Goal: Task Accomplishment & Management: Complete application form

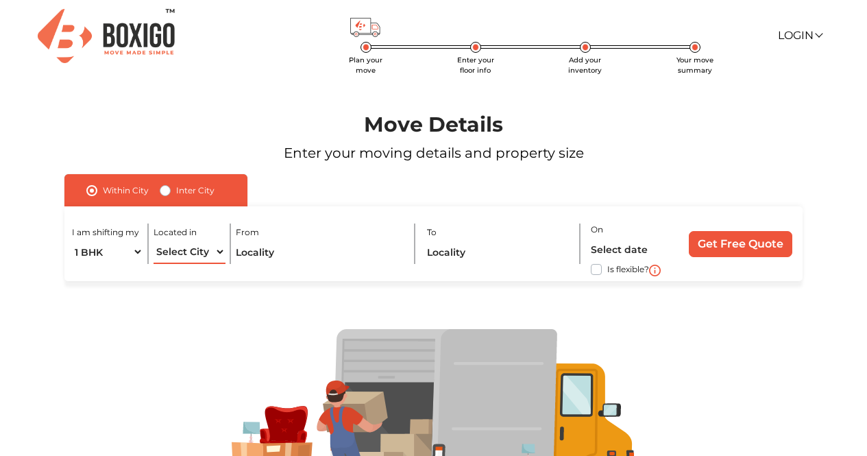
click at [188, 254] on select "Select City [GEOGRAPHIC_DATA] [GEOGRAPHIC_DATA] [GEOGRAPHIC_DATA] [GEOGRAPHIC_D…" at bounding box center [188, 252] width 71 height 24
select select "Pune"
click at [153, 240] on select "Select City [GEOGRAPHIC_DATA] [GEOGRAPHIC_DATA] [GEOGRAPHIC_DATA] [GEOGRAPHIC_D…" at bounding box center [188, 252] width 71 height 24
click at [283, 252] on input "text" at bounding box center [320, 252] width 169 height 24
click at [176, 194] on label "Inter City" at bounding box center [195, 190] width 38 height 16
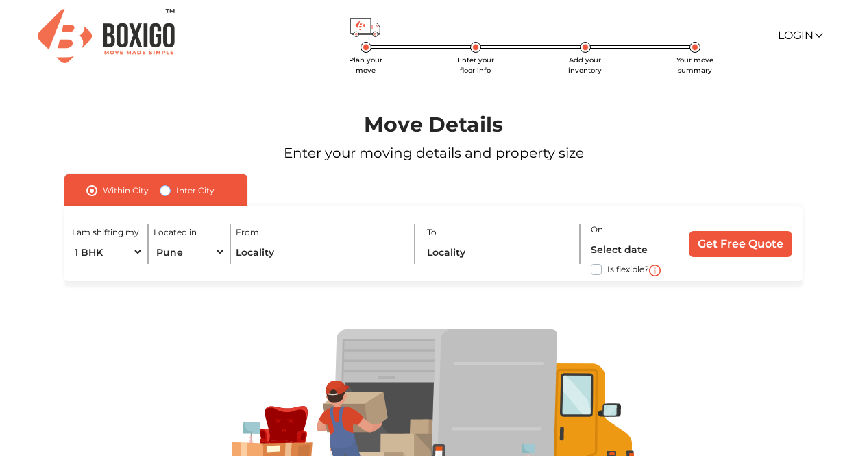
click at [164, 194] on input "Inter City" at bounding box center [165, 189] width 11 height 14
radio input "true"
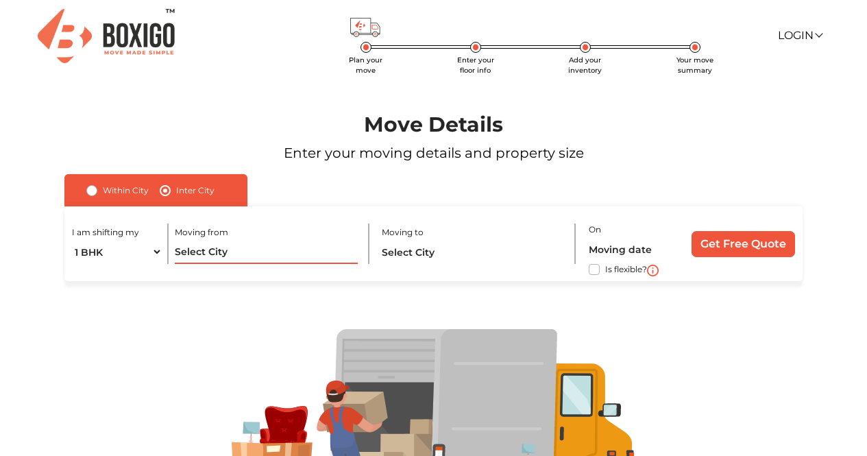
click at [225, 254] on input "text" at bounding box center [266, 252] width 182 height 24
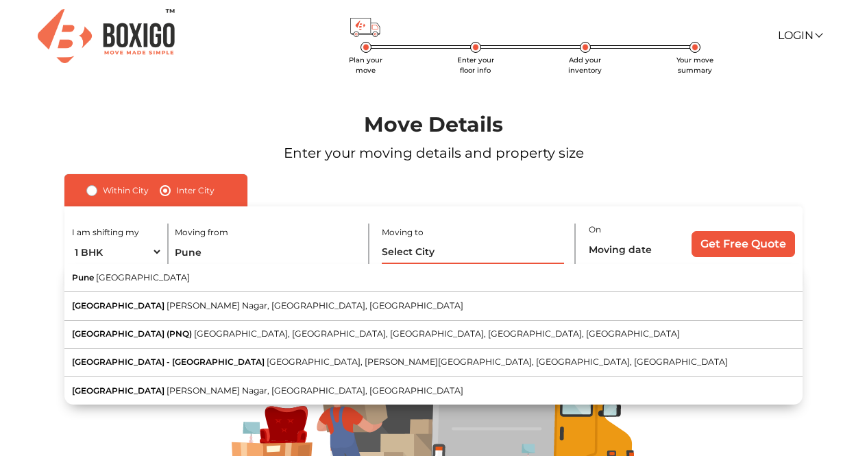
click at [397, 256] on input "text" at bounding box center [473, 252] width 182 height 24
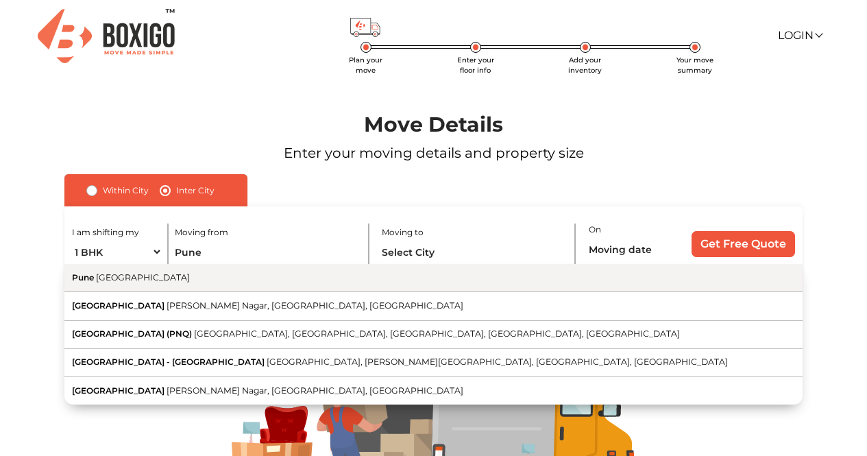
click at [281, 280] on button "Pune [GEOGRAPHIC_DATA]" at bounding box center [433, 278] width 738 height 28
type input "[GEOGRAPHIC_DATA], [GEOGRAPHIC_DATA]"
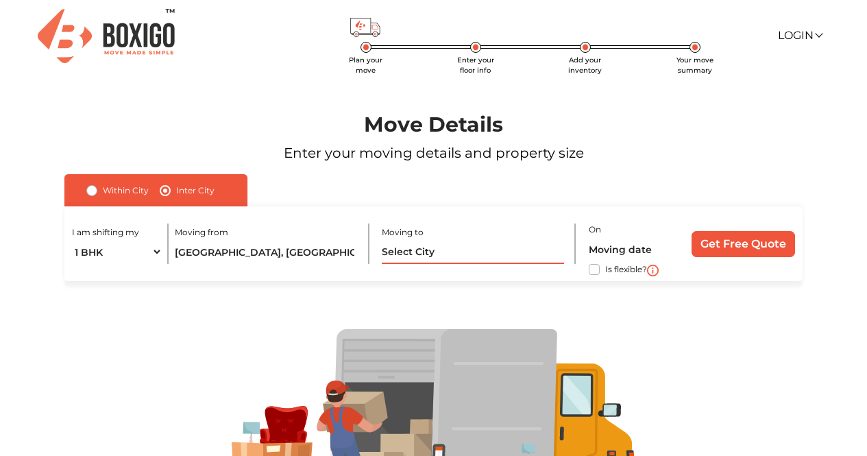
click at [428, 247] on input "text" at bounding box center [473, 252] width 182 height 24
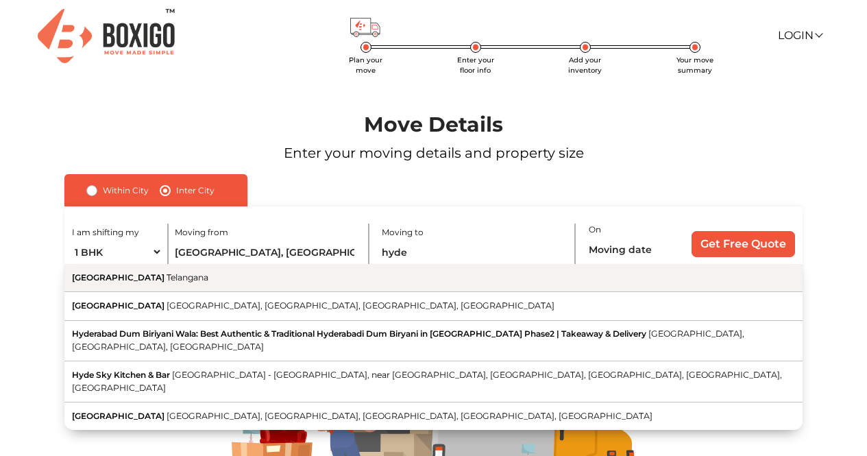
click at [384, 273] on button "Hyderabad [GEOGRAPHIC_DATA]" at bounding box center [433, 278] width 738 height 28
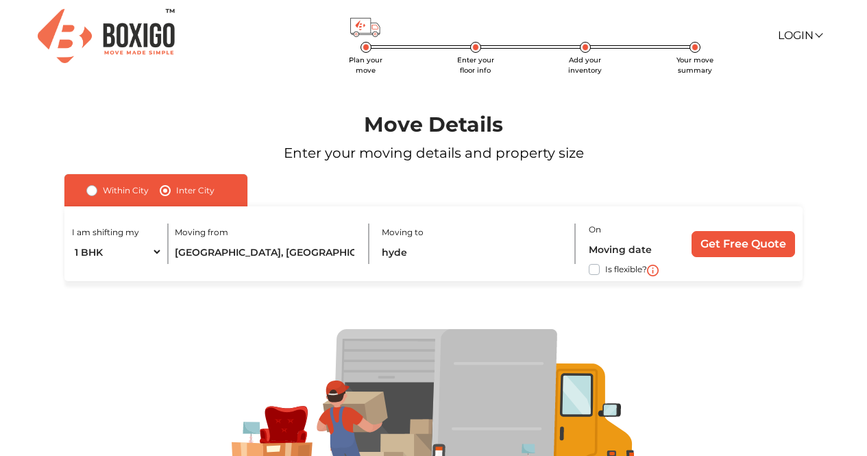
type input "[GEOGRAPHIC_DATA], [GEOGRAPHIC_DATA]"
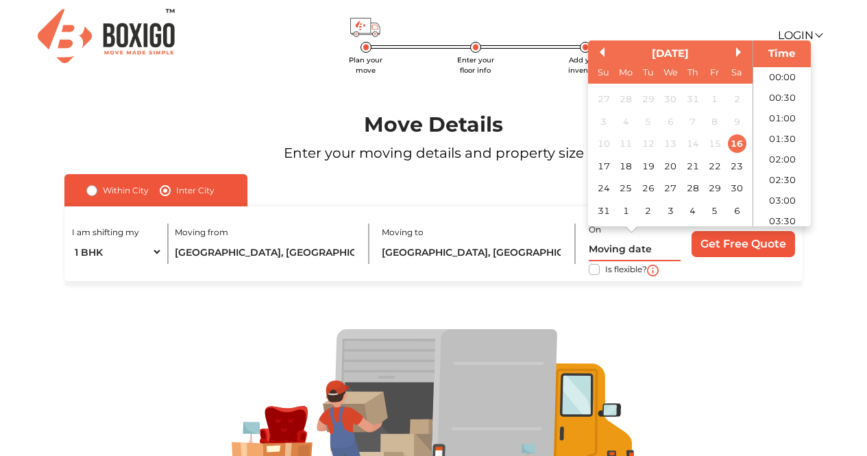
click at [620, 249] on input "text" at bounding box center [635, 249] width 92 height 24
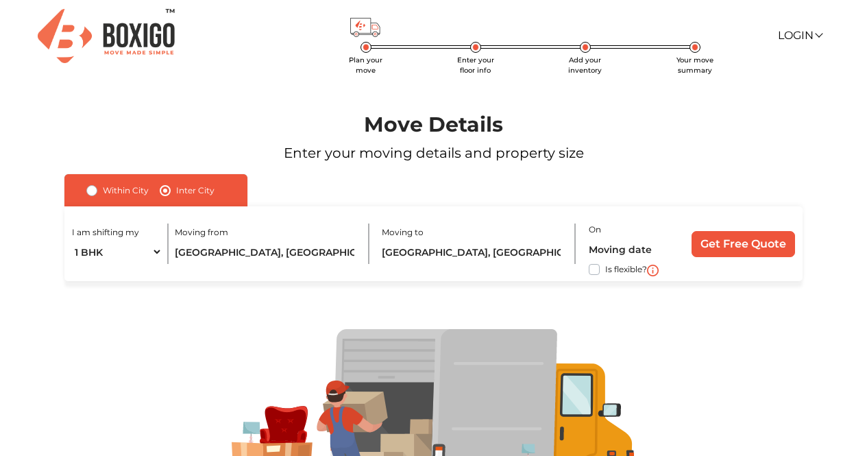
click at [605, 270] on label "Is flexible?" at bounding box center [626, 268] width 42 height 14
click at [75, 270] on input "Is flexible?" at bounding box center [69, 268] width 11 height 14
checkbox input "true"
click at [730, 253] on input "Get Free Quote" at bounding box center [742, 244] width 103 height 26
click at [622, 243] on input "text" at bounding box center [635, 249] width 92 height 24
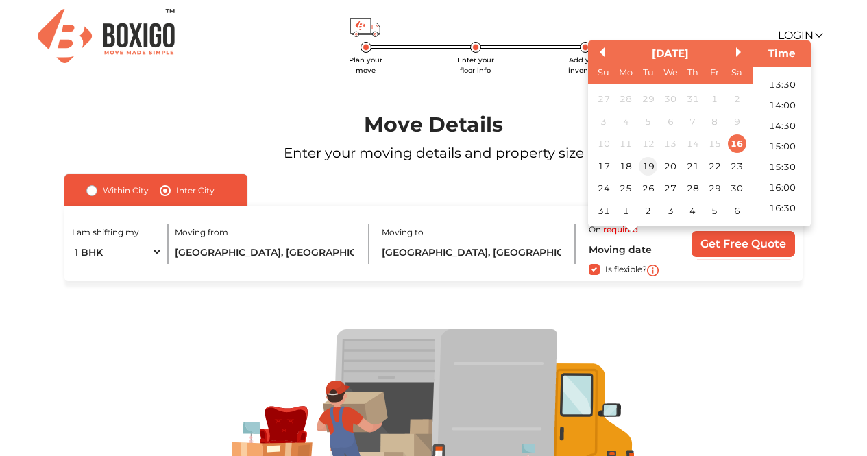
click at [646, 165] on div "19" at bounding box center [648, 166] width 19 height 19
type input "[DATE] 12:00 AM"
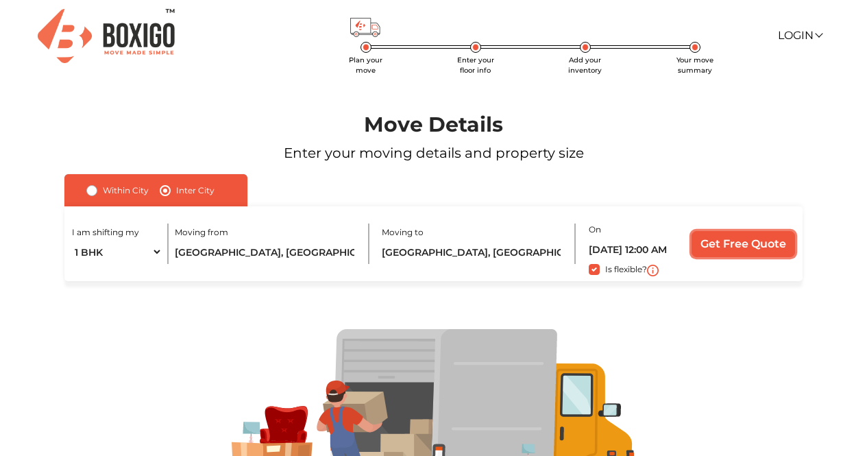
click at [729, 247] on input "Get Free Quote" at bounding box center [742, 244] width 103 height 26
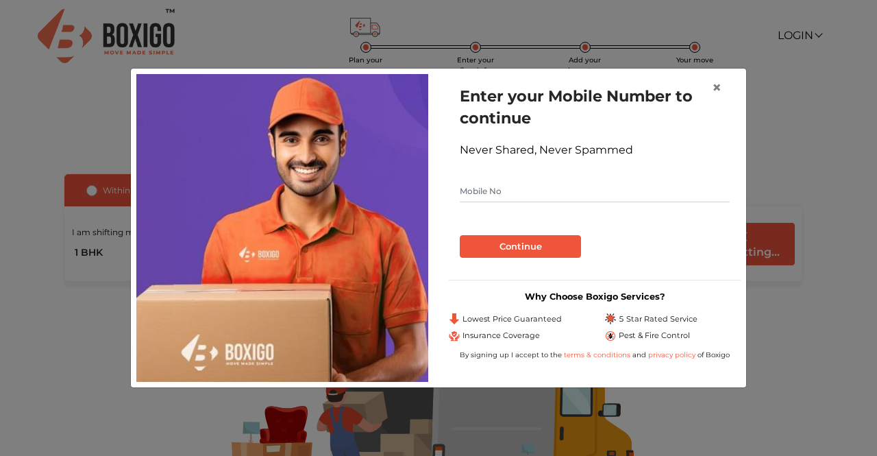
click at [496, 188] on input "text" at bounding box center [595, 191] width 270 height 22
type input "9978043098"
click at [520, 245] on button "Continue" at bounding box center [520, 246] width 121 height 23
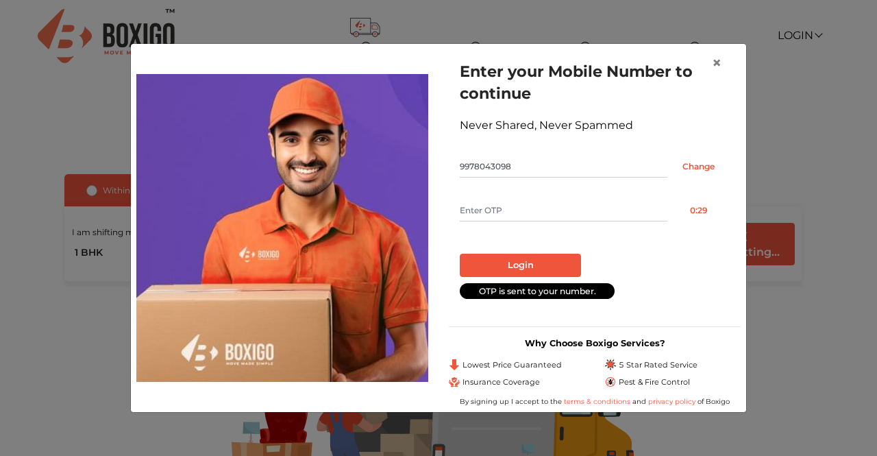
click at [493, 211] on input "text" at bounding box center [564, 210] width 208 height 22
type input "7756"
click at [532, 255] on button "Login" at bounding box center [520, 265] width 121 height 23
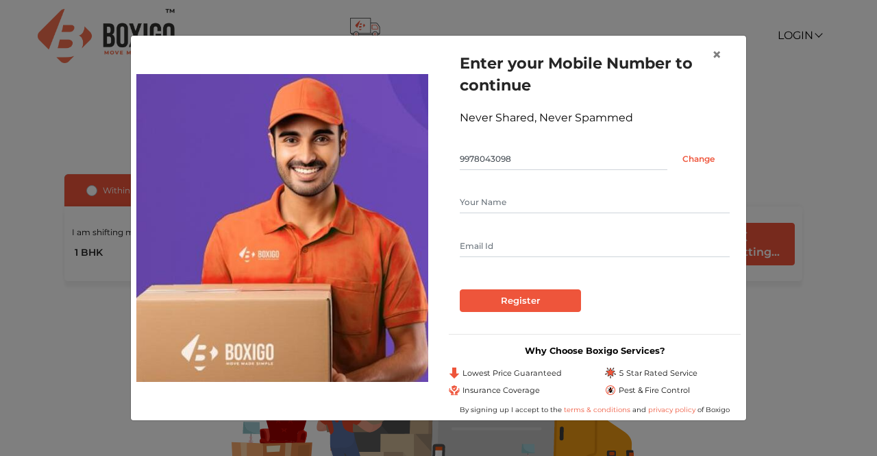
click at [502, 204] on input "text" at bounding box center [595, 202] width 270 height 22
type input "[PERSON_NAME]"
click at [490, 247] on input "text" at bounding box center [595, 246] width 270 height 22
type input "[EMAIL_ADDRESS][DOMAIN_NAME]"
click at [513, 293] on input "Register" at bounding box center [520, 300] width 121 height 23
